Goal: Submit feedback/report problem

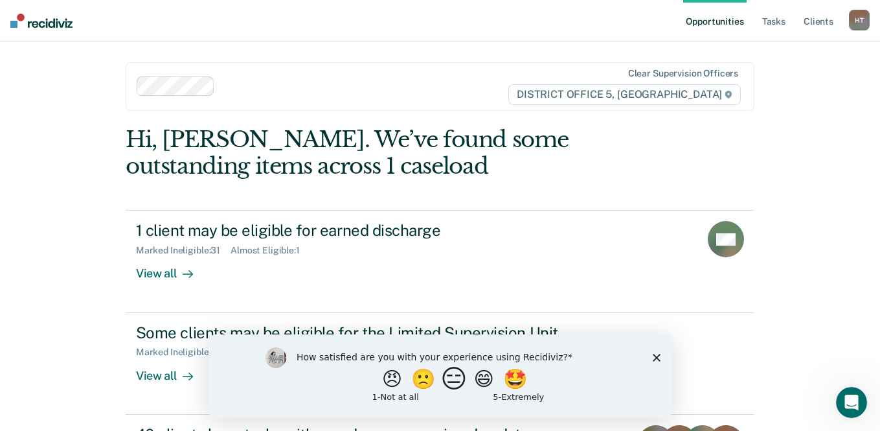
click at [444, 380] on button "😑" at bounding box center [456, 378] width 30 height 26
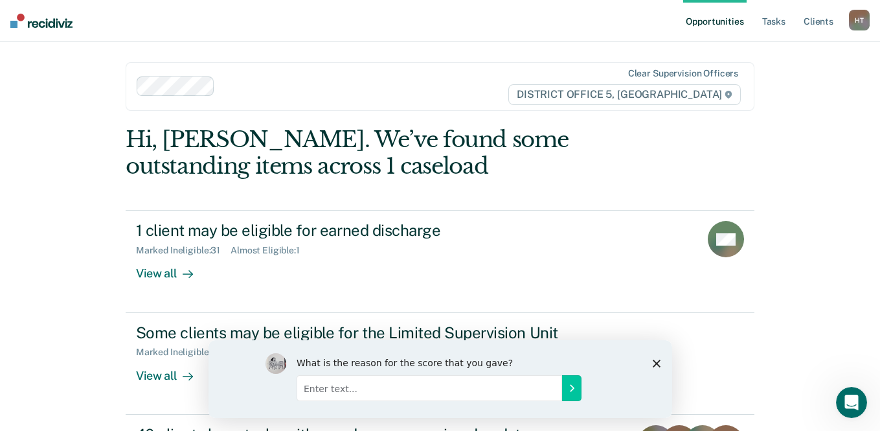
click at [387, 396] on input "Enter text..." at bounding box center [429, 387] width 266 height 26
click at [512, 387] on input "Sex Offenders should have an exemption tab from LSU & ED. They tend to have NCO…" at bounding box center [429, 387] width 266 height 26
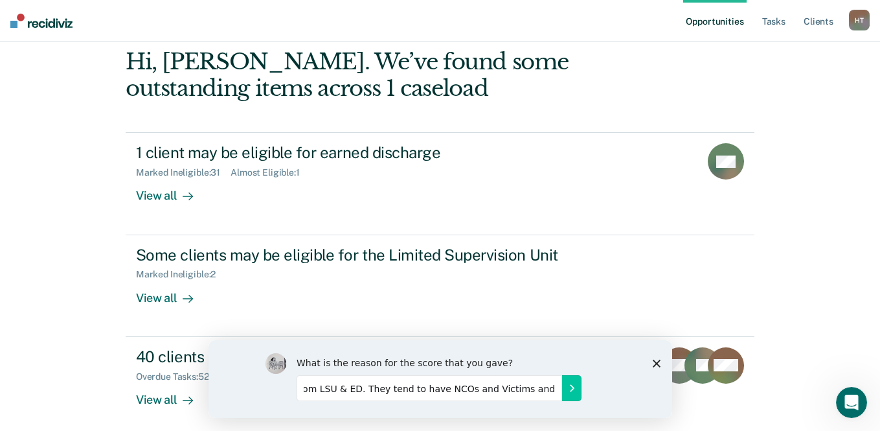
scroll to position [84, 0]
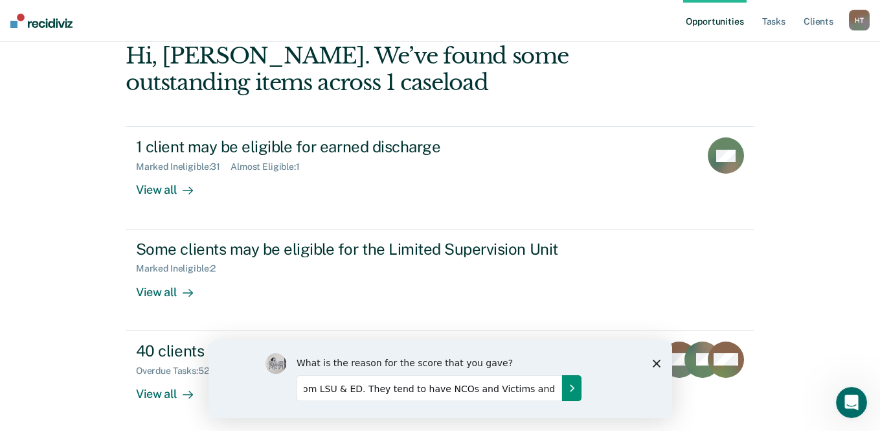
type input "Sex Offenders should have an exemption tab from LSU & ED. They tend to have NCO…"
click at [568, 376] on button "Submit your response" at bounding box center [571, 387] width 19 height 26
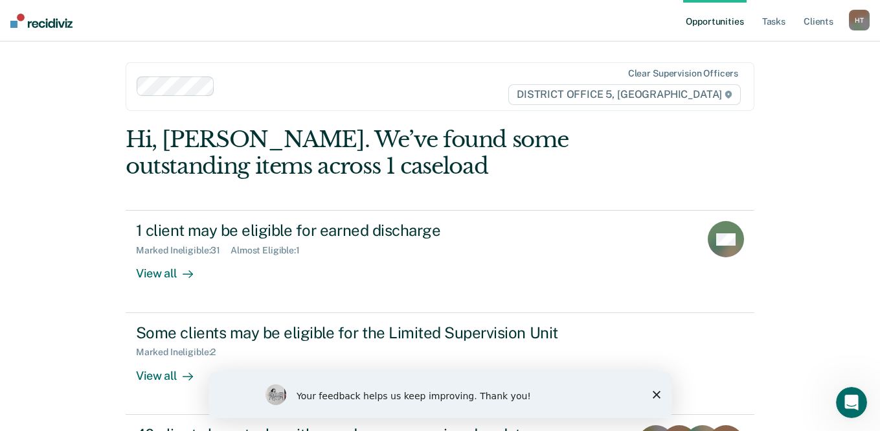
scroll to position [0, 0]
click at [761, 25] on link "Tasks" at bounding box center [774, 20] width 29 height 41
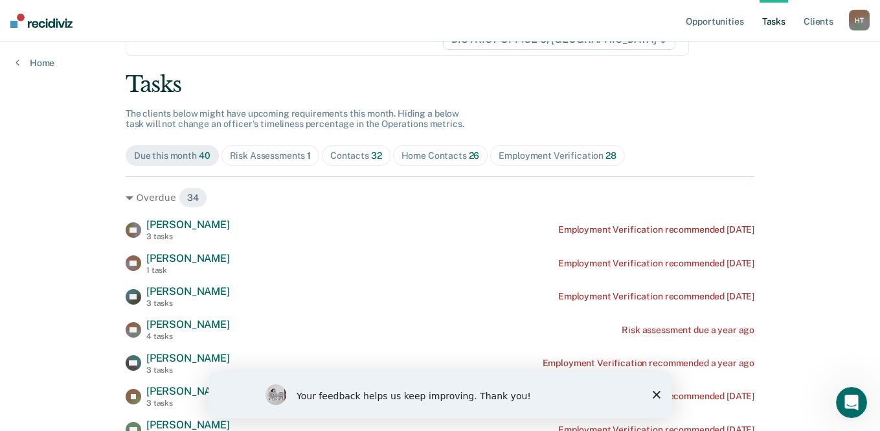
scroll to position [130, 0]
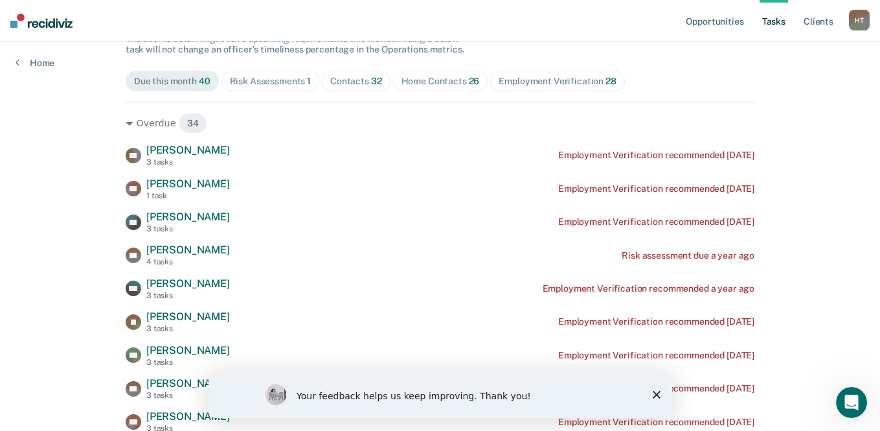
click at [258, 82] on div "Risk Assessments 1" at bounding box center [271, 81] width 82 height 11
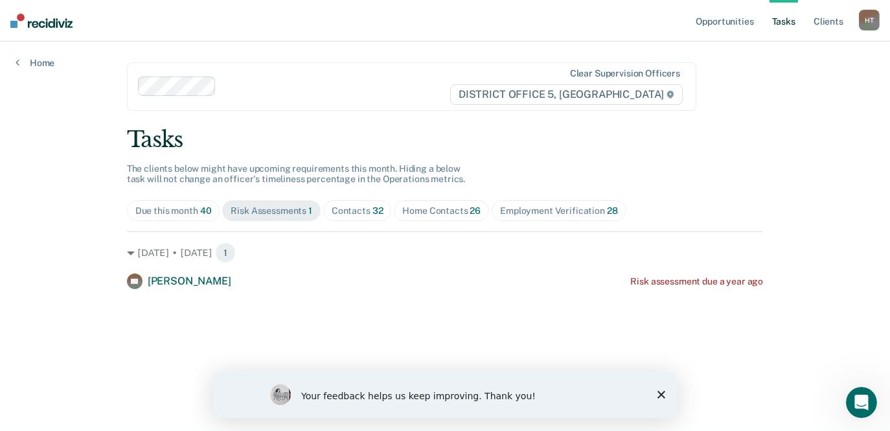
click at [345, 206] on div "Contacts 32" at bounding box center [358, 210] width 52 height 11
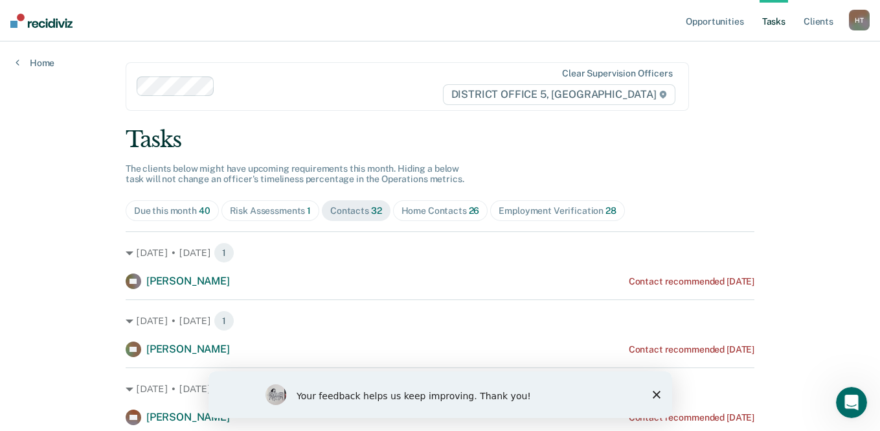
click at [451, 206] on div "Home Contacts 26" at bounding box center [441, 210] width 78 height 11
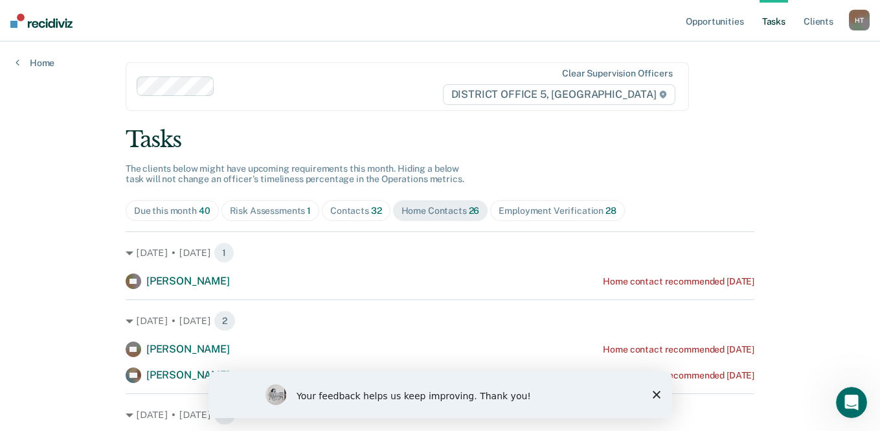
click at [536, 218] on span "Employment Verification 28" at bounding box center [557, 210] width 134 height 21
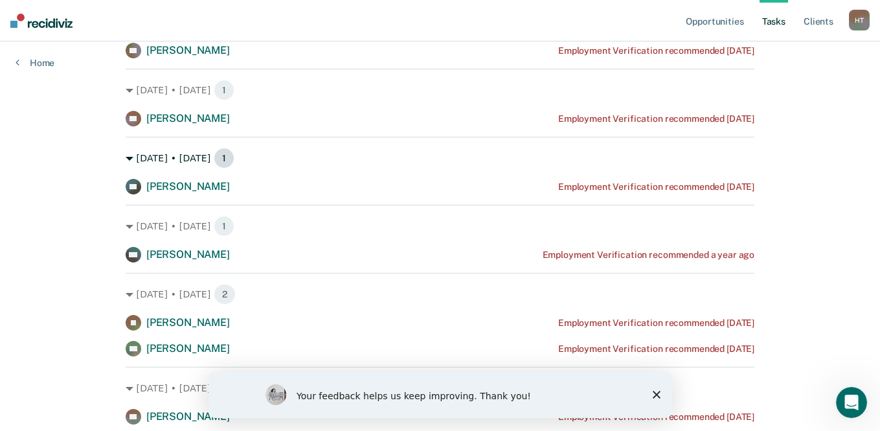
scroll to position [258, 0]
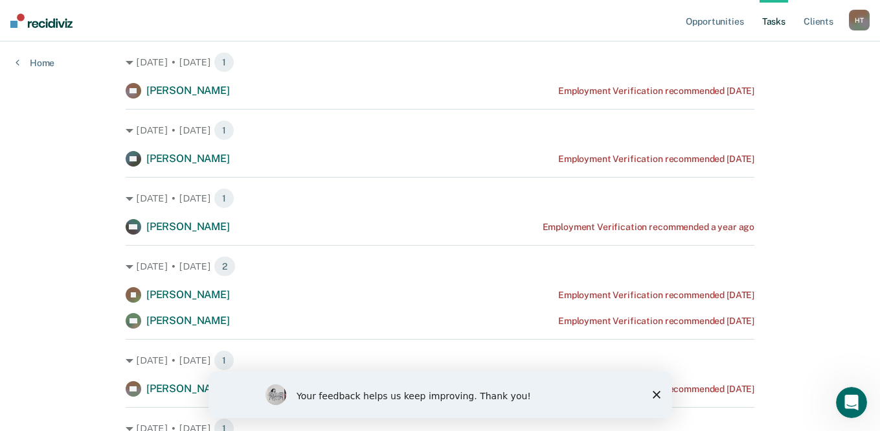
drag, startPoint x: 660, startPoint y: 394, endPoint x: 861, endPoint y: 755, distance: 413.3
click at [660, 394] on icon "Close survey" at bounding box center [656, 395] width 8 height 8
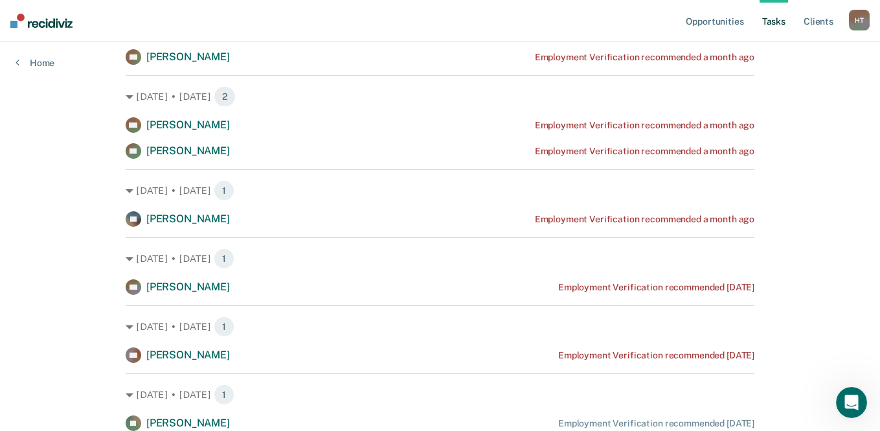
scroll to position [1425, 0]
